Goal: Browse casually

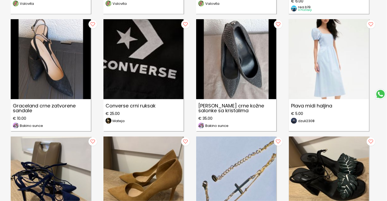
scroll to position [667, 0]
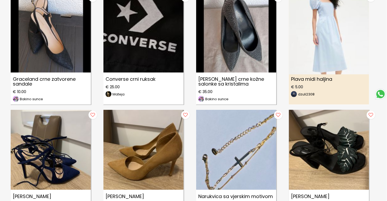
click at [328, 47] on img at bounding box center [329, 30] width 88 height 88
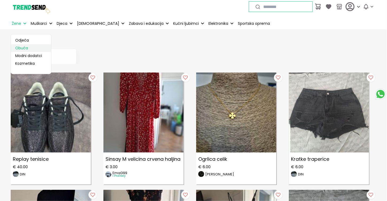
click at [27, 48] on link "Obuća" at bounding box center [31, 48] width 40 height 8
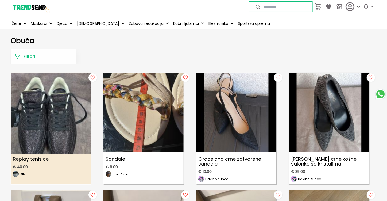
click at [82, 114] on img at bounding box center [51, 110] width 88 height 88
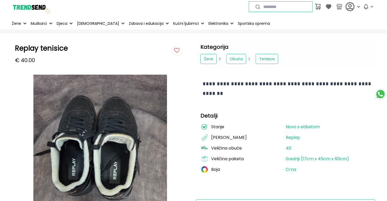
click at [27, 8] on img at bounding box center [31, 7] width 40 height 40
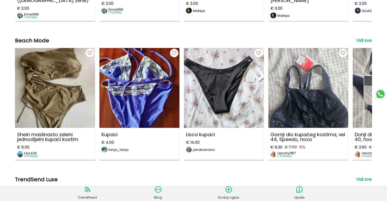
scroll to position [1495, 0]
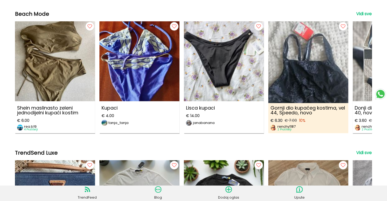
click at [328, 79] on img at bounding box center [308, 59] width 88 height 88
